Goal: Task Accomplishment & Management: Manage account settings

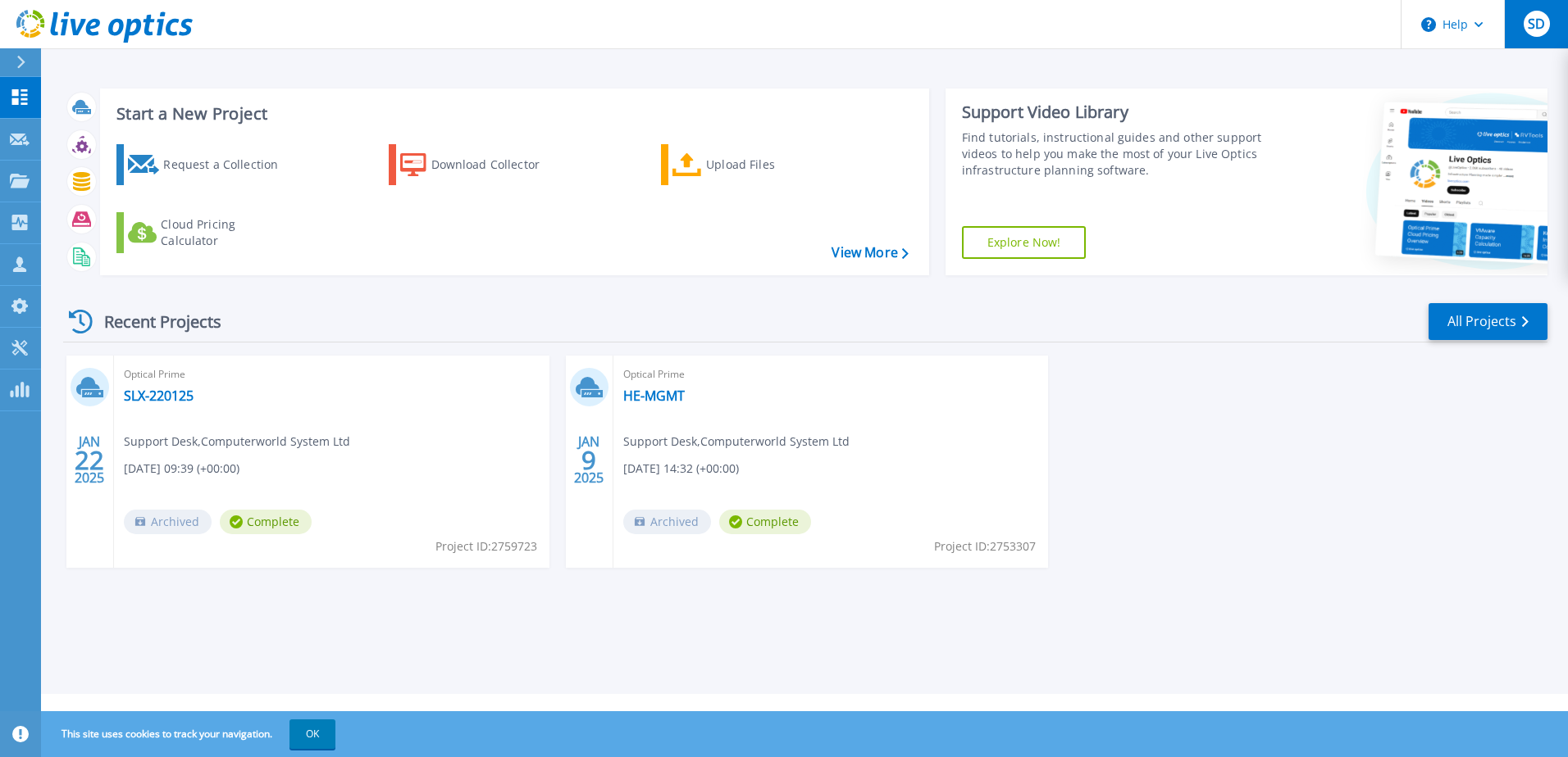
click at [1535, 27] on span "SD" at bounding box center [1535, 23] width 17 height 13
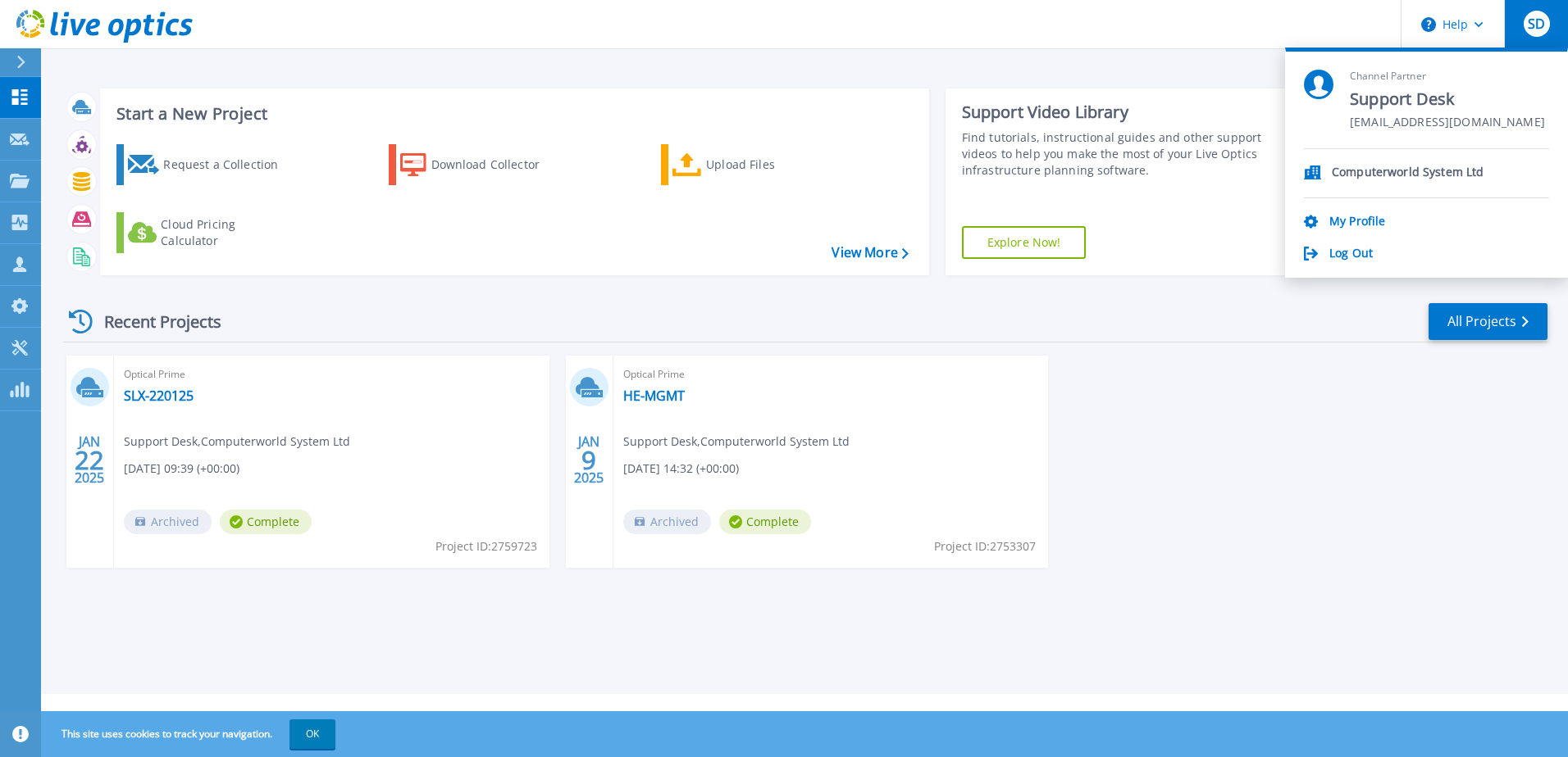
click at [1436, 172] on p "Computerworld System Ltd" at bounding box center [1407, 173] width 152 height 16
click at [59, 265] on p "Customers" at bounding box center [72, 265] width 59 height 42
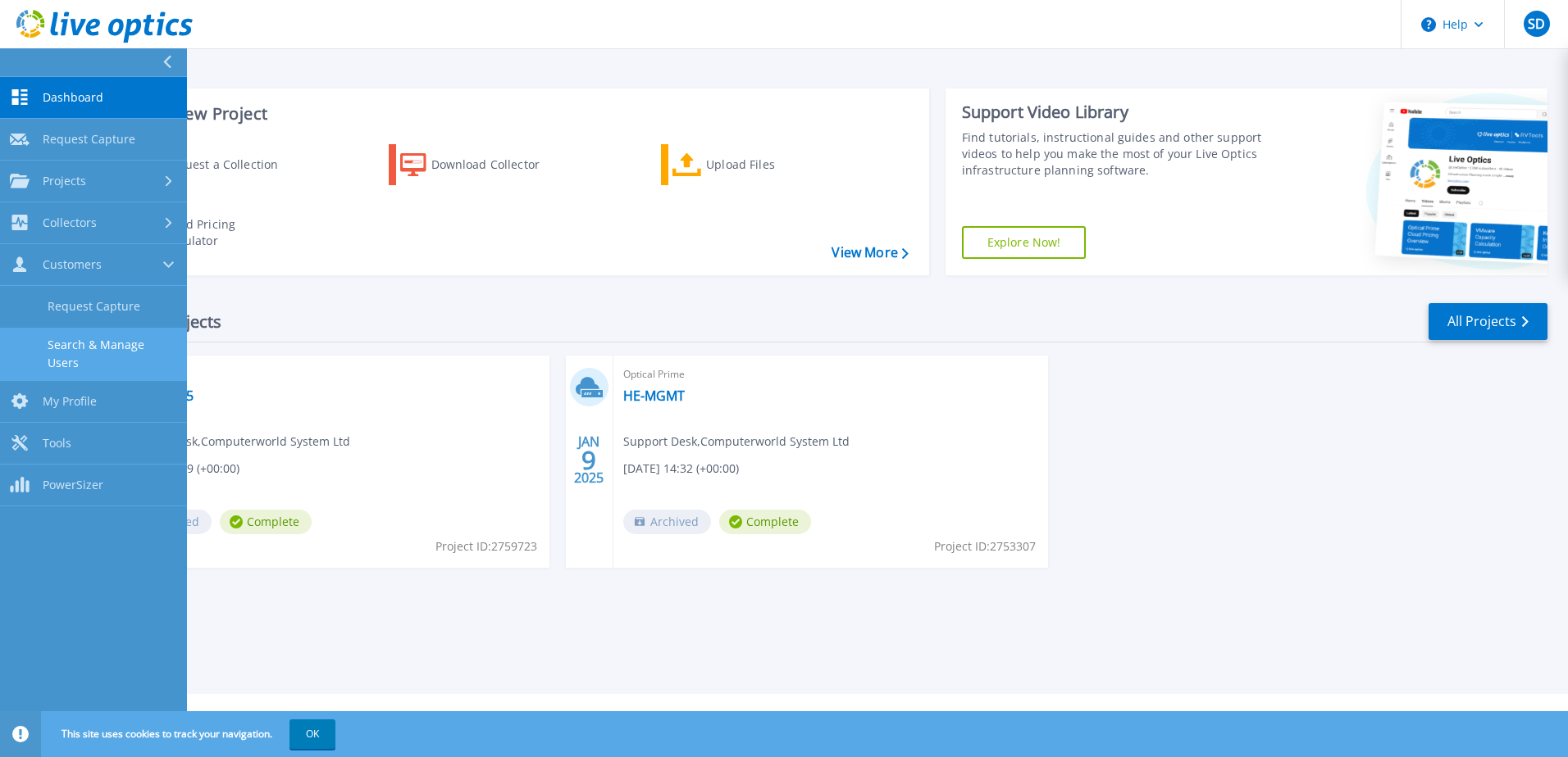
click at [80, 352] on link "Search & Manage Users" at bounding box center [94, 354] width 187 height 52
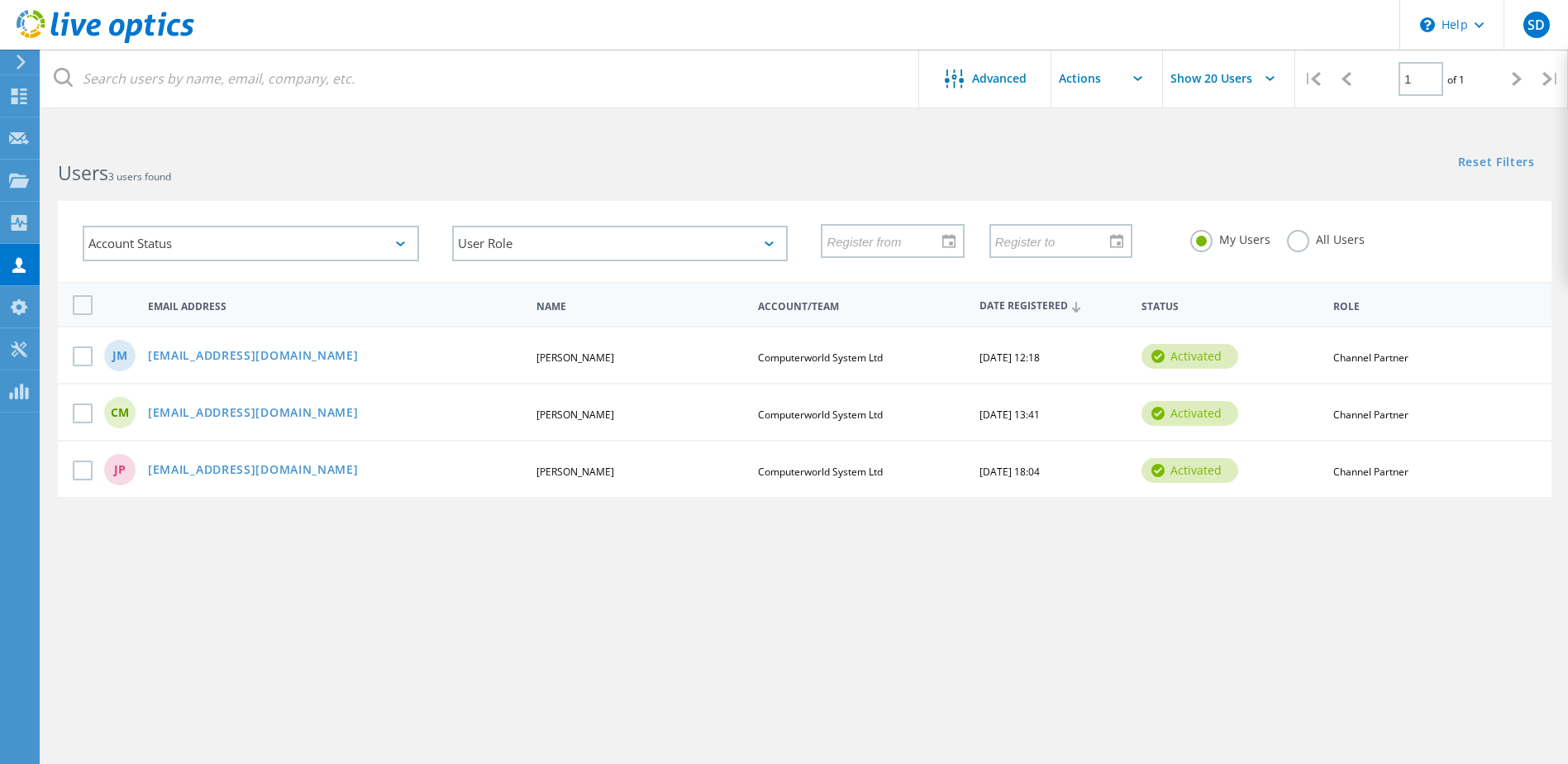
click at [1303, 246] on label "All Users" at bounding box center [1326, 238] width 78 height 16
click at [0, 0] on input "All Users" at bounding box center [0, 0] width 0 height 0
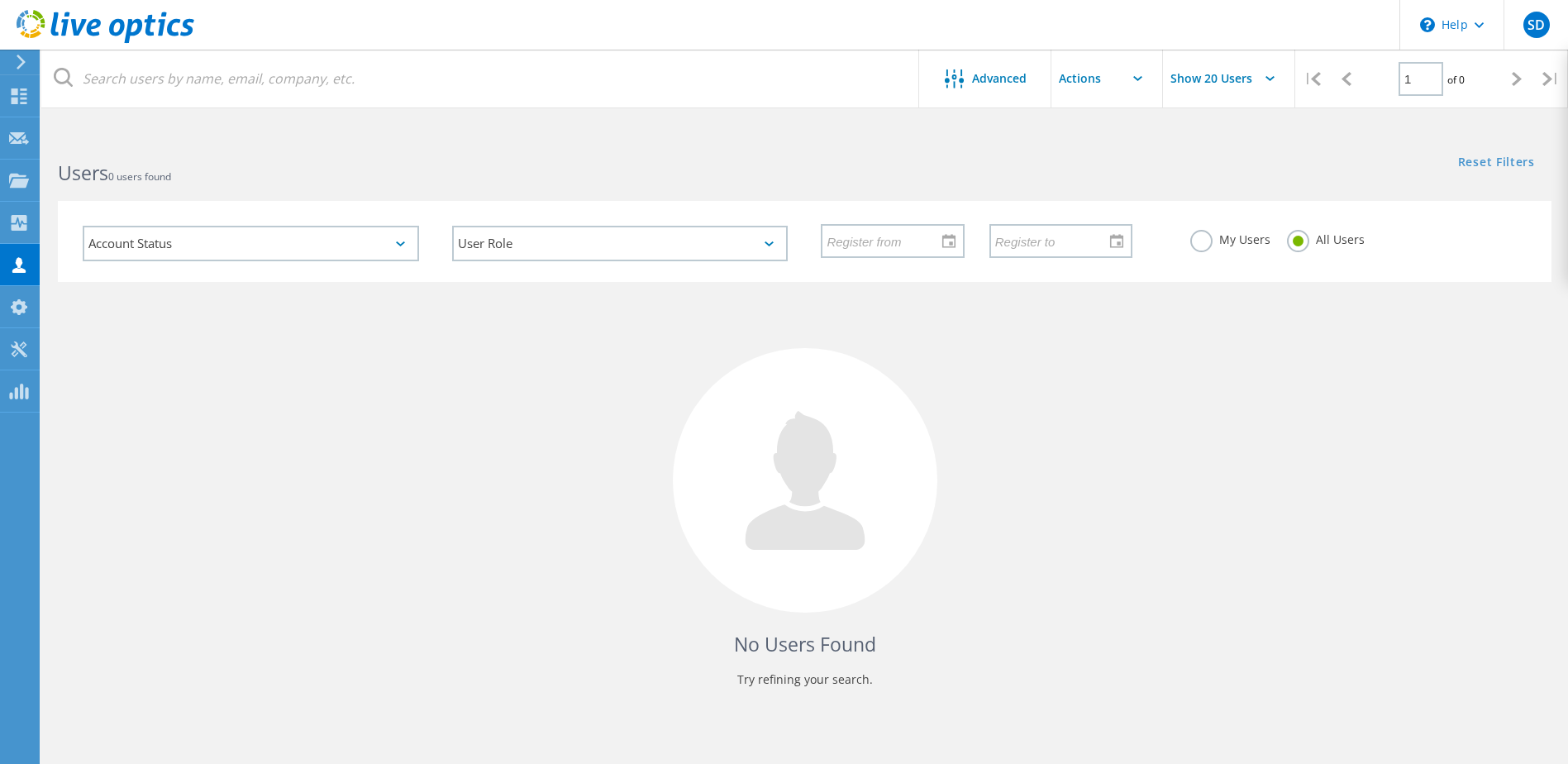
click at [1206, 239] on label "My Users" at bounding box center [1230, 238] width 81 height 16
click at [0, 0] on input "My Users" at bounding box center [0, 0] width 0 height 0
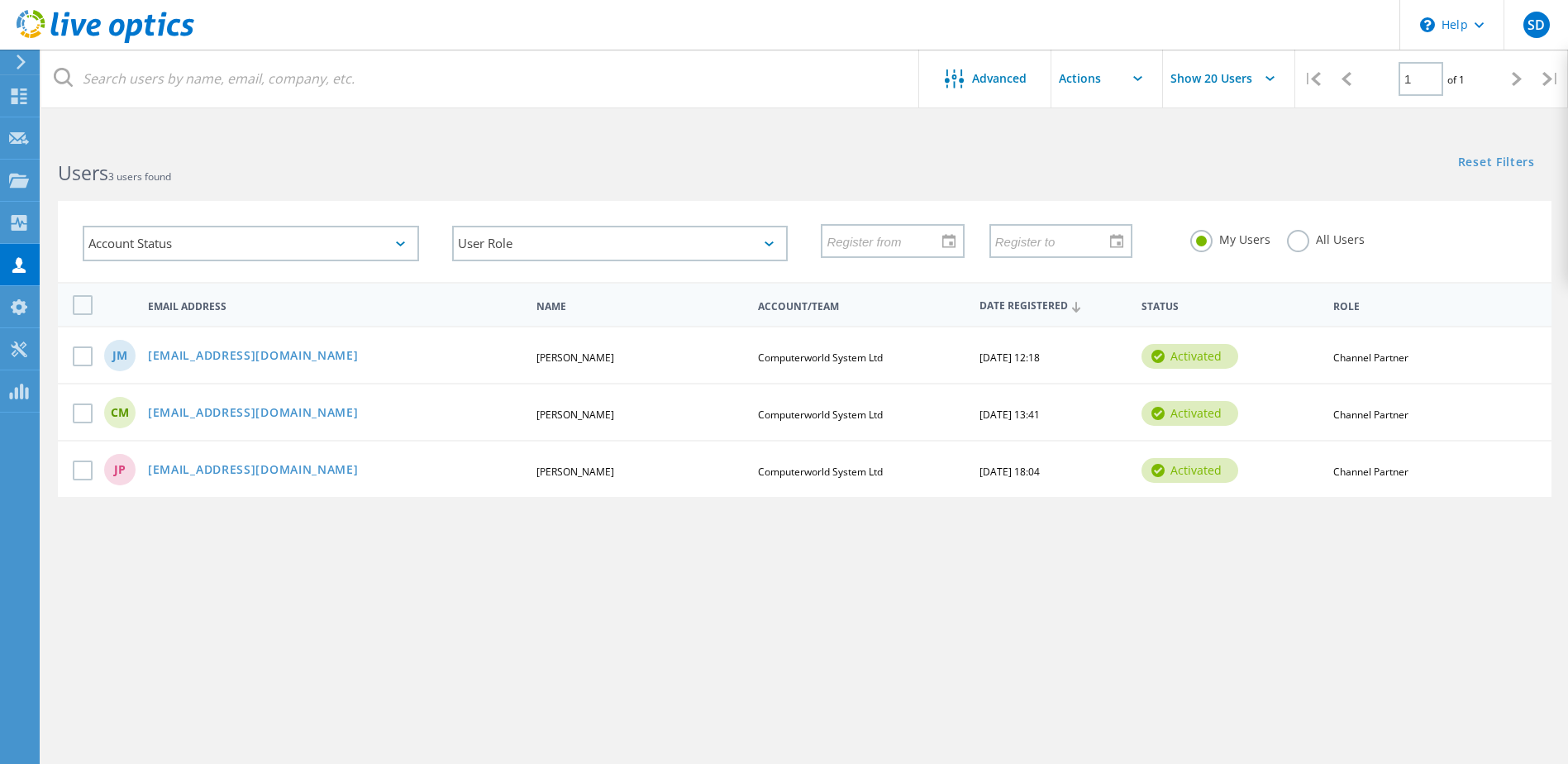
click at [969, 166] on div "Reset Filters Show Filters" at bounding box center [1185, 151] width 763 height 31
click at [332, 176] on h2 "Users 3 users found" at bounding box center [423, 172] width 730 height 27
click at [1082, 159] on div "Reset Filters Show Filters" at bounding box center [1185, 151] width 763 height 31
click at [538, 553] on div "Advanced Show 20 Users | 1 of 1 | Email Address First Name Last Name Account/Te…" at bounding box center [805, 457] width 1527 height 641
